Goal: Task Accomplishment & Management: Manage account settings

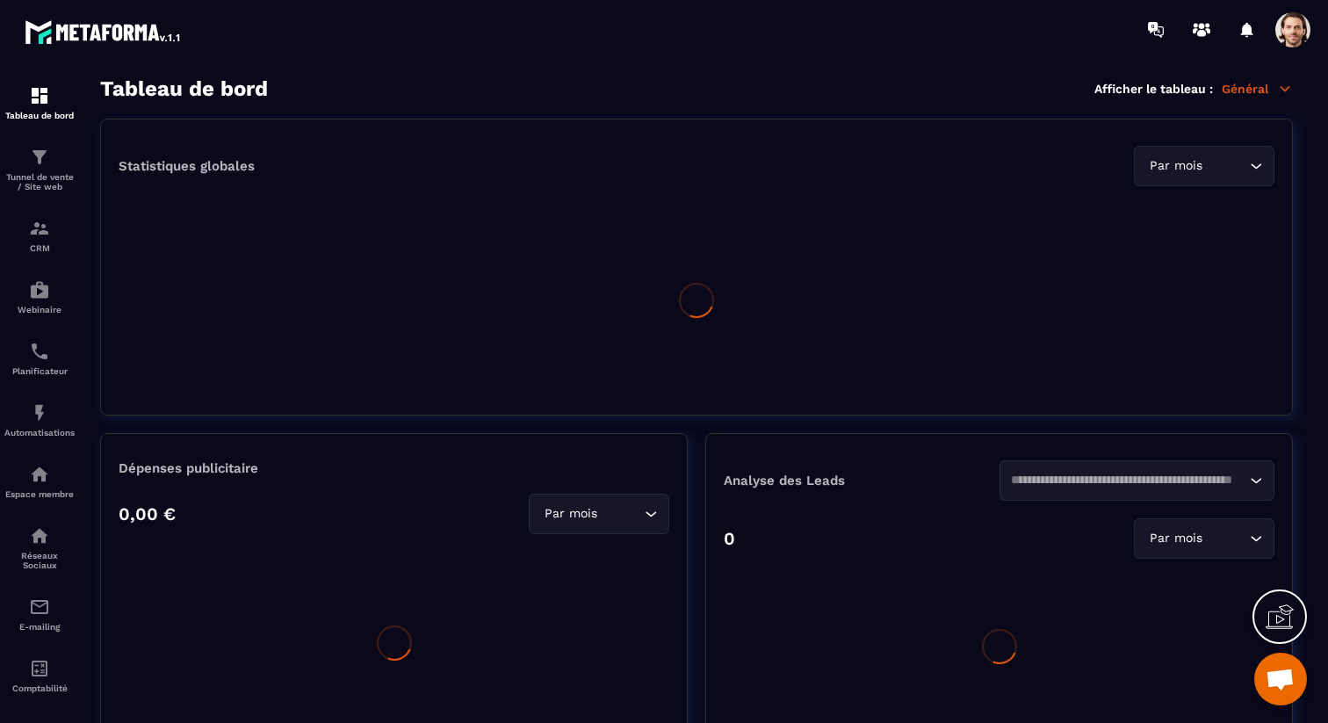
click at [1298, 33] on span at bounding box center [1293, 29] width 35 height 35
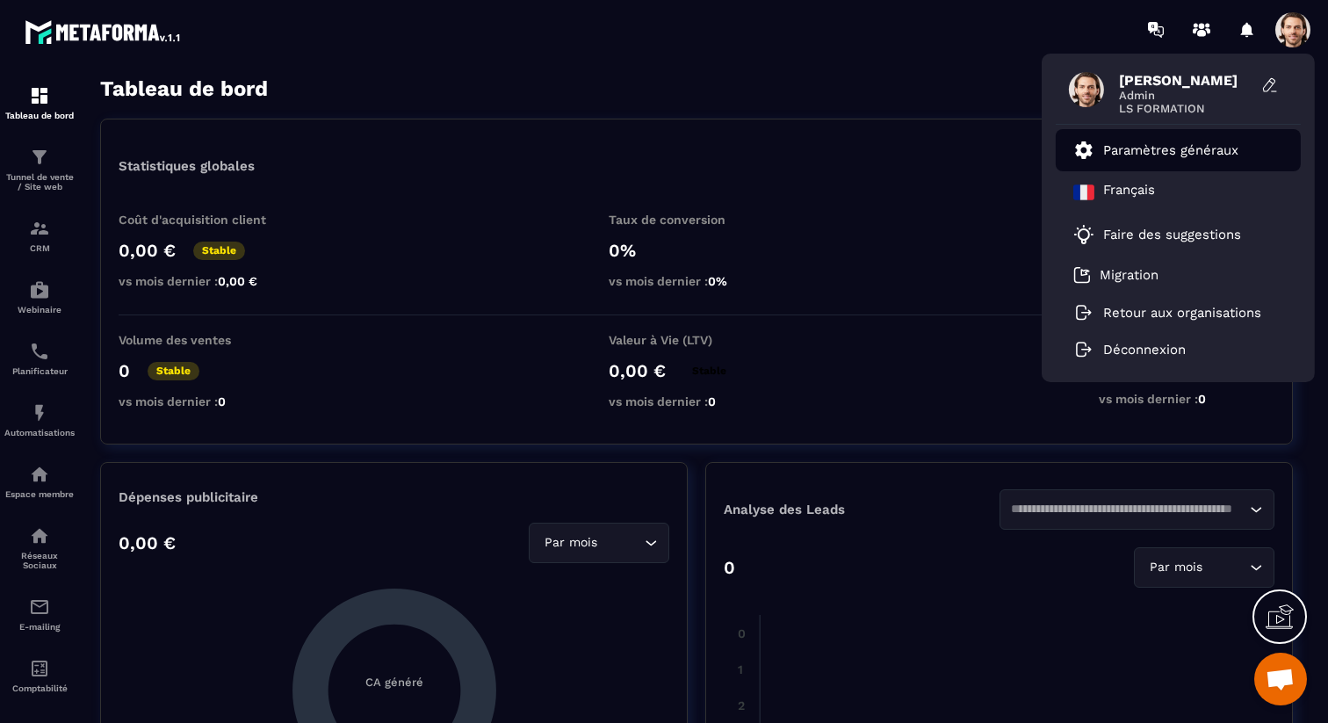
click at [1194, 155] on p "Paramètres généraux" at bounding box center [1170, 150] width 135 height 16
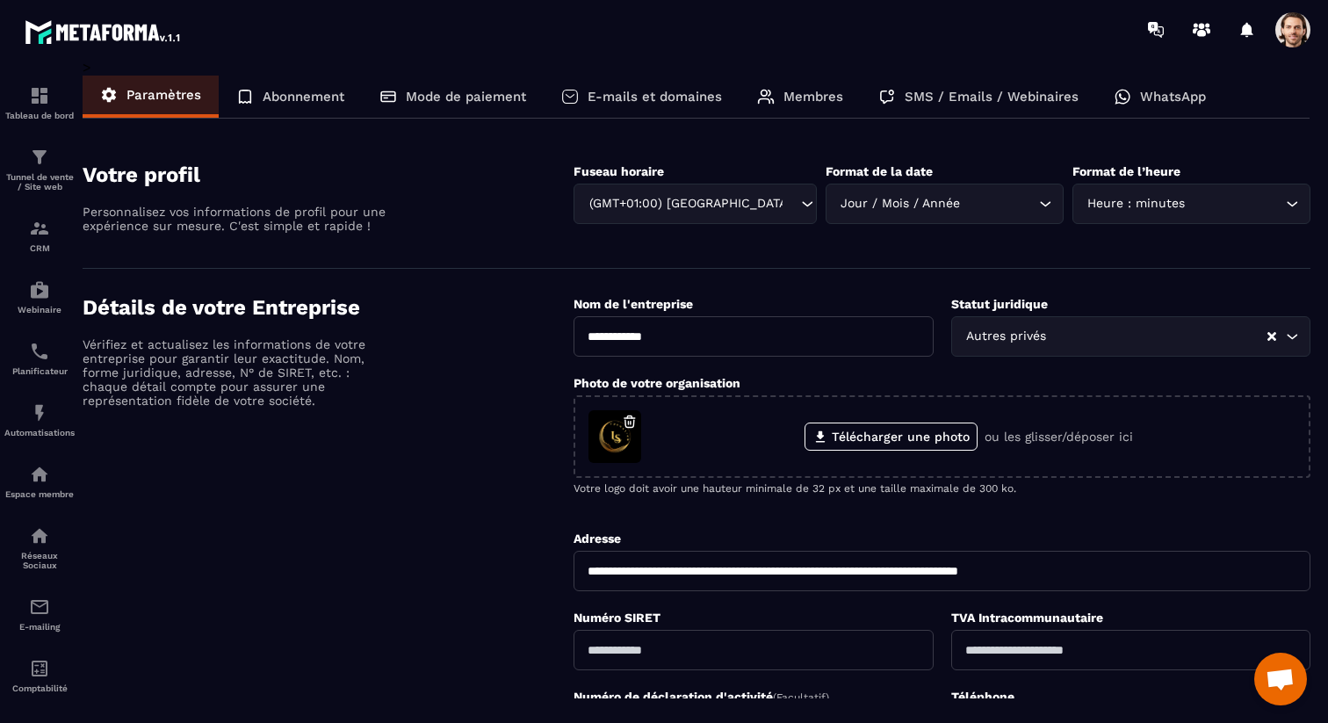
click at [1155, 83] on div "WhatsApp" at bounding box center [1159, 97] width 127 height 42
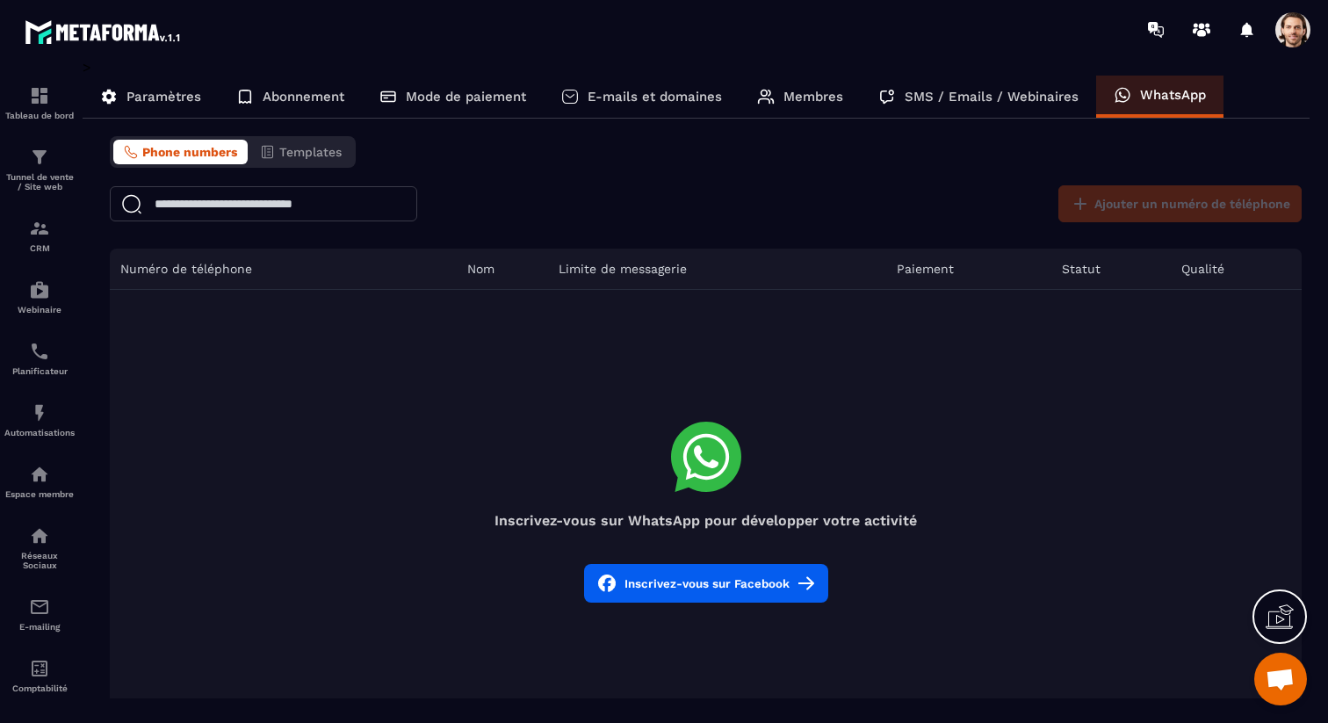
click at [714, 582] on button "Inscrivez-vous sur Facebook" at bounding box center [706, 583] width 244 height 39
